Goal: Task Accomplishment & Management: Use online tool/utility

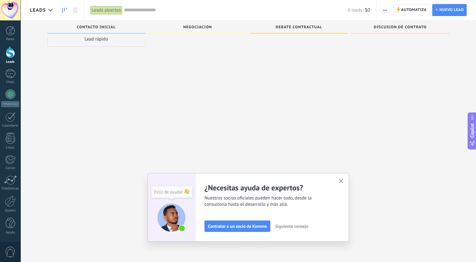
click at [345, 179] on button "button" at bounding box center [341, 181] width 8 height 8
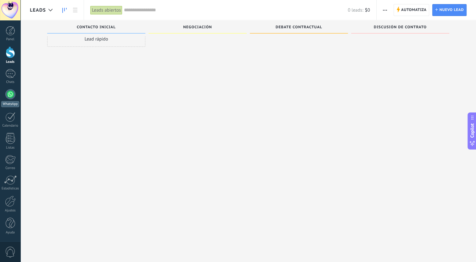
click at [5, 99] on link "WhatsApp" at bounding box center [10, 98] width 20 height 18
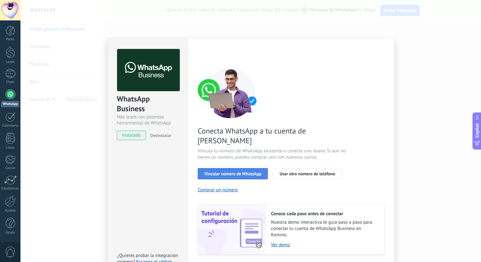
click at [240, 172] on span "Vincular número de WhatsApp" at bounding box center [232, 174] width 57 height 4
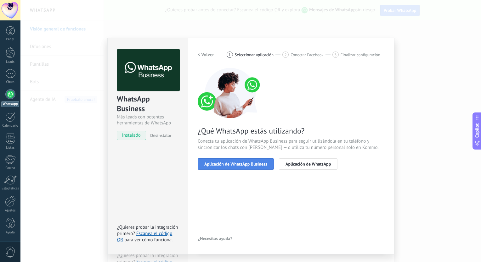
click at [244, 166] on span "Aplicación de WhatsApp Business" at bounding box center [235, 164] width 63 height 4
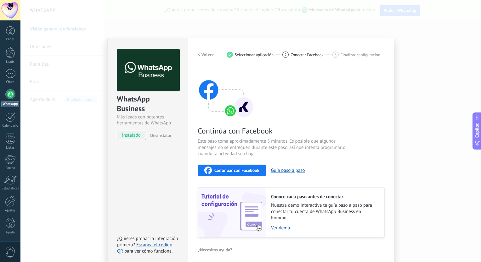
click at [245, 172] on span "Continuar con Facebook" at bounding box center [236, 170] width 45 height 4
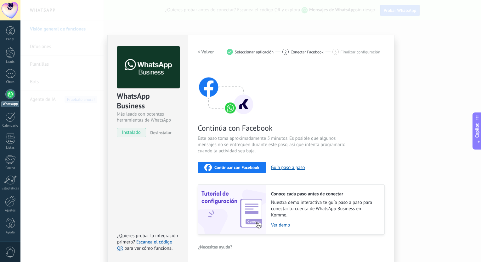
scroll to position [3, 0]
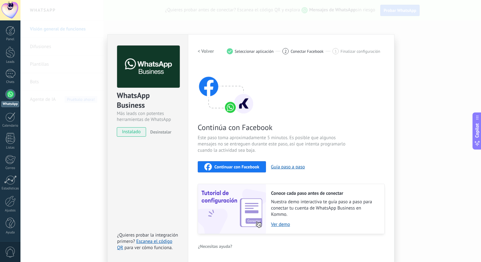
click at [248, 170] on div "Continuar con Facebook" at bounding box center [231, 167] width 55 height 8
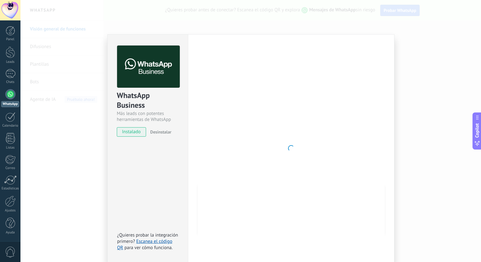
scroll to position [0, 0]
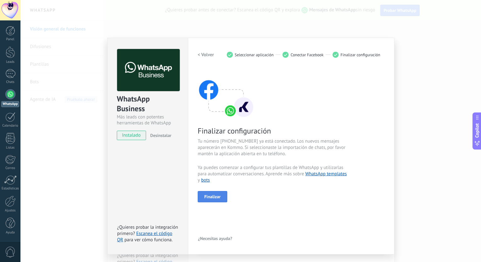
click at [217, 196] on span "Finalizar" at bounding box center [212, 197] width 16 height 4
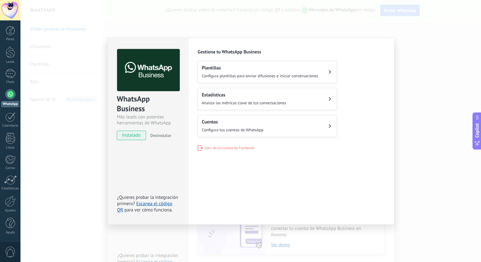
click at [256, 71] on div "Plantillas Configura plantillas para enviar difusiones e iniciar conversaciones" at bounding box center [260, 72] width 116 height 14
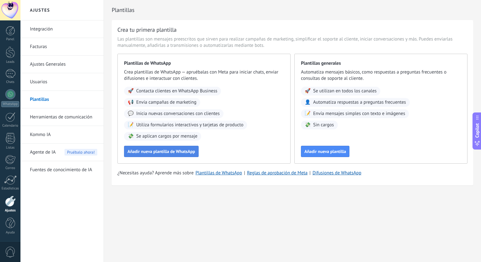
click at [170, 154] on span "Añadir nueva plantilla de WhatsApp" at bounding box center [161, 151] width 68 height 4
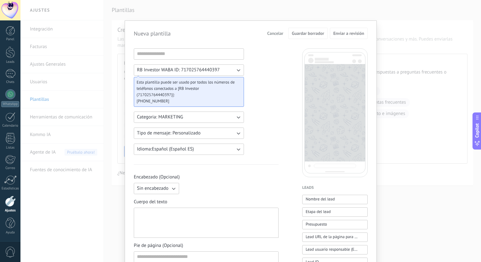
click at [177, 70] on span "RB Investor WABA ID: 717025764440397" at bounding box center [178, 70] width 83 height 6
click at [176, 51] on input at bounding box center [188, 54] width 109 height 10
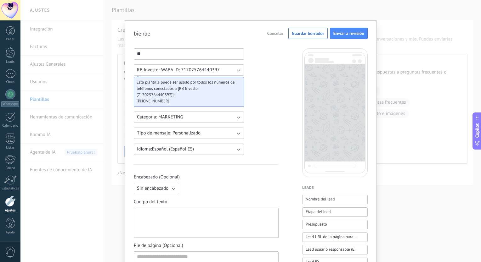
type input "*"
type input "****"
click at [266, 65] on div "**** RB Investor WABA ID: 717025764440397 Esta plantilla puede ser usado por to…" at bounding box center [206, 260] width 145 height 425
click at [226, 73] on button "RB Investor WABA ID: 717025764440397" at bounding box center [189, 69] width 110 height 11
click at [268, 96] on div "**** RB Investor WABA ID: 717025764440397 RB Investor WABA ID: 717025764440397 …" at bounding box center [206, 260] width 145 height 425
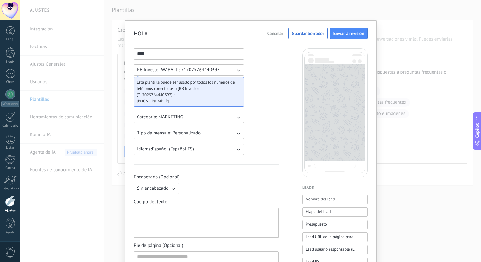
click at [236, 70] on icon "button" at bounding box center [238, 70] width 6 height 6
click at [236, 70] on li "RB Investor WABA ID: 717025764440397" at bounding box center [187, 70] width 114 height 11
click at [190, 119] on button "Categoria: MARKETING" at bounding box center [189, 117] width 110 height 11
click at [190, 119] on li "UTILITY" at bounding box center [187, 117] width 114 height 11
click at [200, 118] on button "Categoria: UTILITY" at bounding box center [189, 117] width 110 height 11
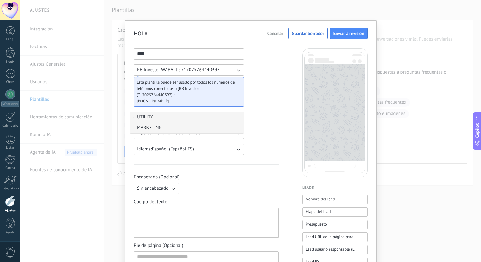
click at [182, 124] on li "MARKETING" at bounding box center [187, 128] width 114 height 11
click at [199, 132] on span "Tipo de mensaje: Personalizado" at bounding box center [169, 133] width 64 height 6
click at [199, 132] on li "Personalizado" at bounding box center [187, 133] width 114 height 11
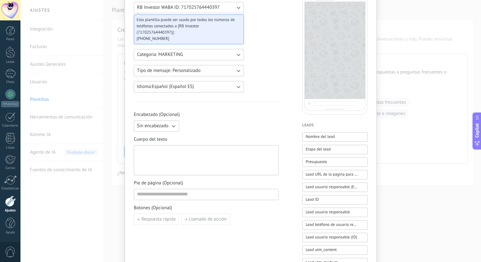
scroll to position [63, 0]
click at [165, 125] on span "Sin encabezado" at bounding box center [152, 126] width 31 height 6
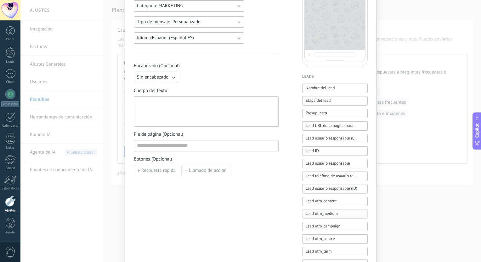
scroll to position [87, 0]
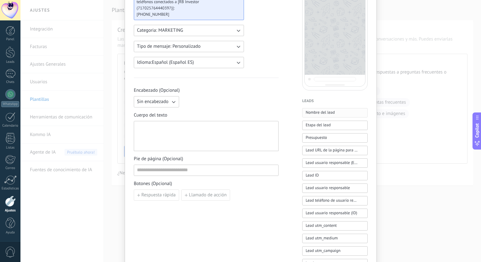
click at [324, 110] on span "Nombre del lead" at bounding box center [319, 112] width 29 height 6
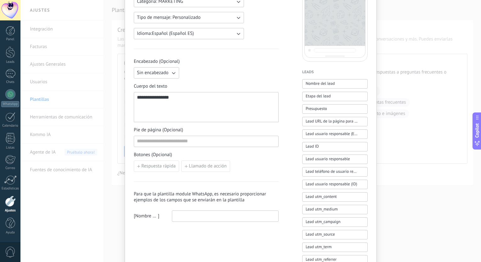
scroll to position [118, 0]
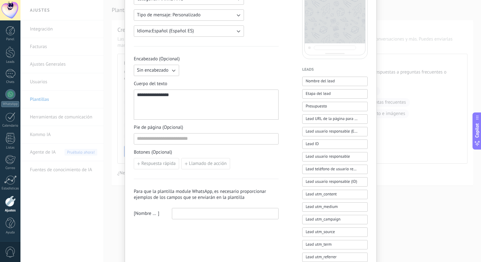
click at [187, 213] on input at bounding box center [225, 214] width 106 height 10
click at [214, 171] on div "**********" at bounding box center [206, 138] width 145 height 164
drag, startPoint x: 178, startPoint y: 95, endPoint x: 3, endPoint y: 70, distance: 177.0
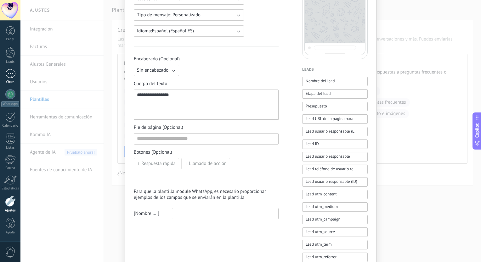
click at [14, 79] on body ".abccls-1,.abccls-2{fill-rule:evenodd}.abccls-2{fill:#fff} .abfcls-1{fill:none}…" at bounding box center [240, 131] width 481 height 262
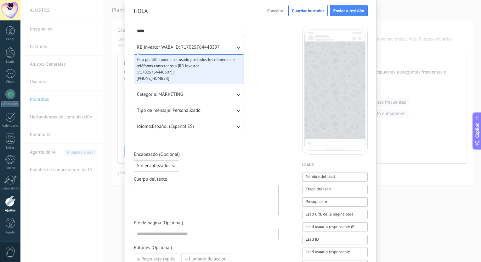
scroll to position [31, 0]
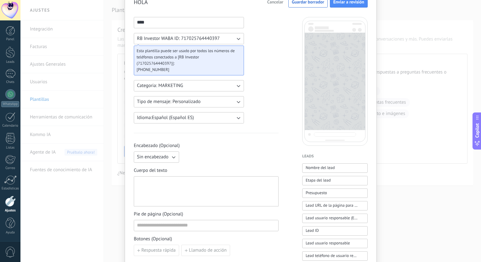
click at [157, 162] on button "Sin encabezado" at bounding box center [156, 157] width 45 height 11
click at [196, 163] on div "Encabezado (Opcional) Sin encabezado Sin encabezado Texto Imagen o archivo Cuer…" at bounding box center [206, 200] width 145 height 114
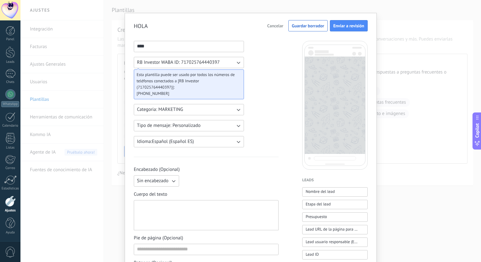
scroll to position [0, 0]
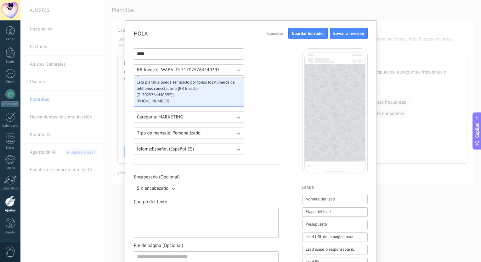
click at [295, 32] on span "Guardar borrador" at bounding box center [308, 33] width 32 height 4
click at [313, 34] on span "Guardar borrador" at bounding box center [308, 33] width 32 height 4
